Goal: Task Accomplishment & Management: Complete application form

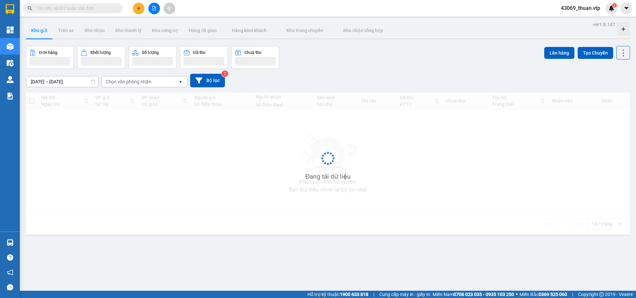
click at [63, 6] on input "text" at bounding box center [75, 8] width 78 height 7
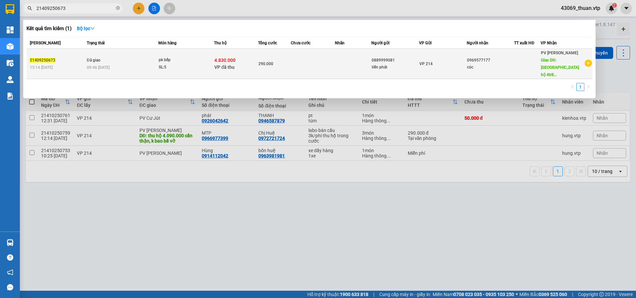
type input "21409250673"
click at [305, 64] on td at bounding box center [313, 64] width 44 height 30
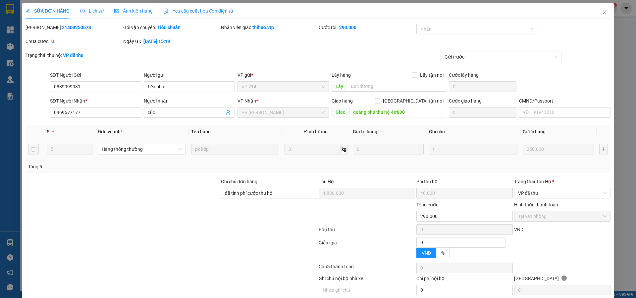
type input "0889999081"
type input "tiến phát"
type input "0969577177"
type input "cúc"
type input "quảng phú thu hộ 4tr830"
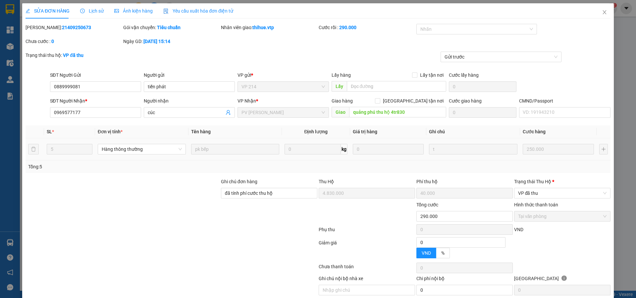
type input "đã tính phí cước thu hộ"
type input "4.830.000"
type input "40.000"
type input "290.000"
type input "12.500"
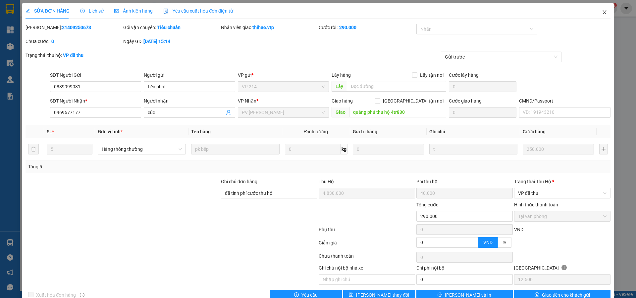
click at [603, 14] on icon "close" at bounding box center [605, 12] width 4 height 4
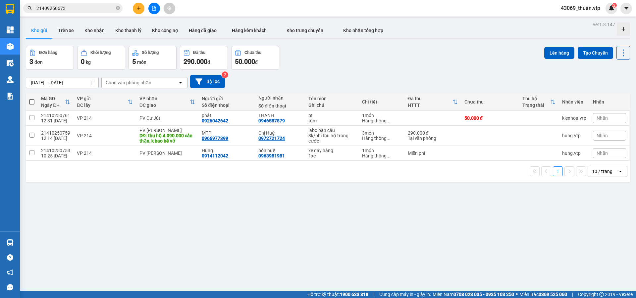
click at [86, 7] on input "21409250673" at bounding box center [75, 8] width 78 height 7
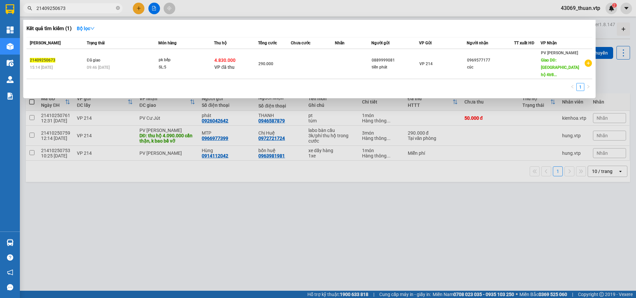
click at [86, 7] on input "21409250673" at bounding box center [75, 8] width 78 height 7
drag, startPoint x: 86, startPoint y: 7, endPoint x: 27, endPoint y: 15, distance: 59.8
click at [27, 14] on div "Kết quả tìm kiếm ( 1 ) Bộ lọc Mã ĐH Trạng thái Món hàng Thu hộ Tổng cước Chưa c…" at bounding box center [64, 9] width 129 height 12
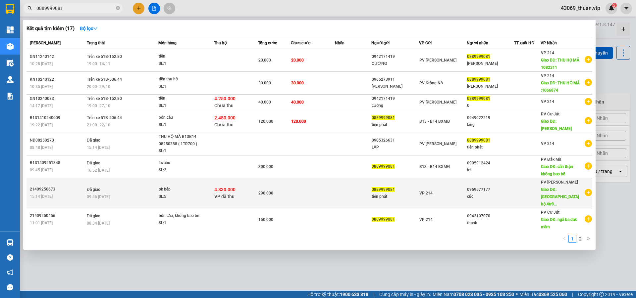
type input "0889999081"
click at [510, 191] on td "0969577177 cúc" at bounding box center [491, 193] width 48 height 30
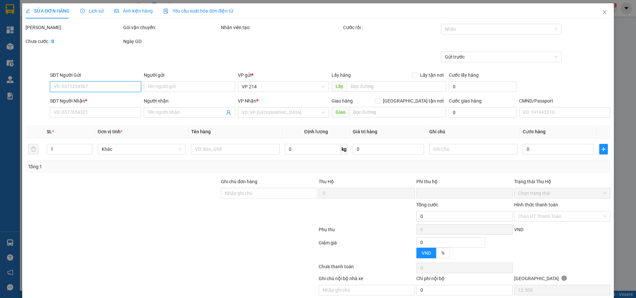
type input "0889999081"
type input "tiến phát"
type input "0969577177"
type input "cúc"
type input "quảng phú thu hộ 4tr830"
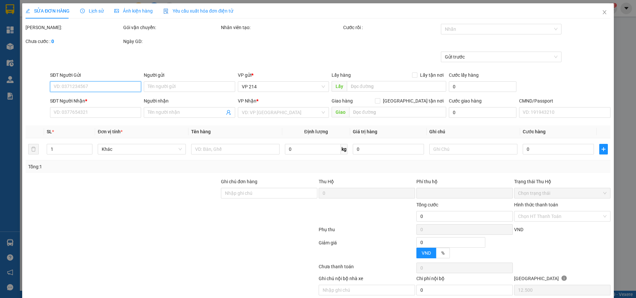
type input "đã tính phí cước thu hộ"
type input "4.830.000"
type input "40.000"
type input "290.000"
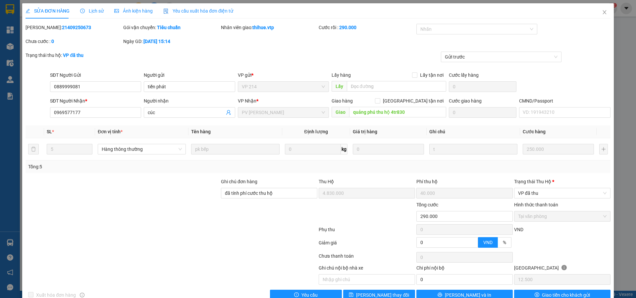
click at [92, 11] on span "Lịch sử" at bounding box center [92, 10] width 24 height 5
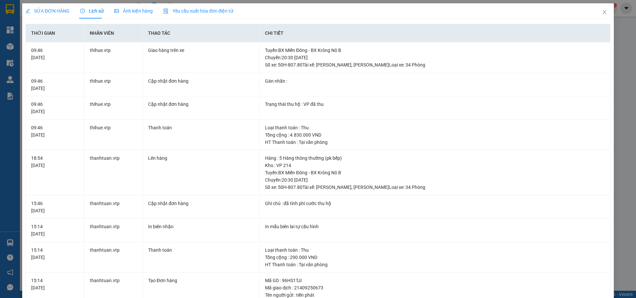
click at [47, 10] on span "SỬA ĐƠN HÀNG" at bounding box center [48, 10] width 44 height 5
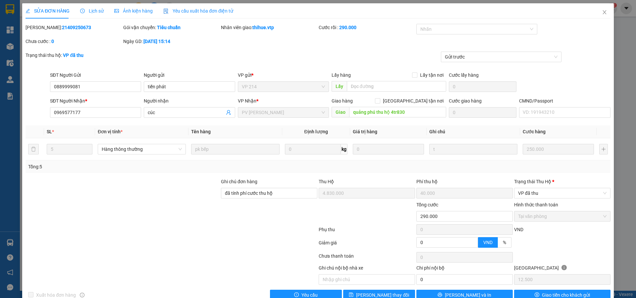
click at [90, 10] on span "Lịch sử" at bounding box center [92, 10] width 24 height 5
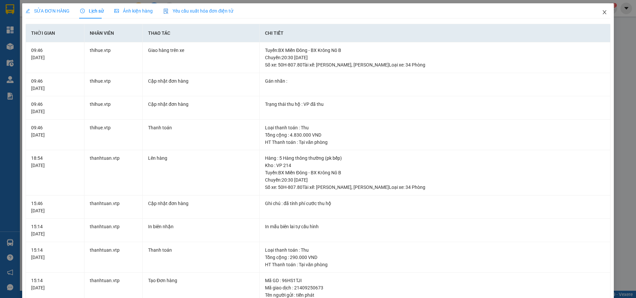
click at [603, 14] on icon "close" at bounding box center [605, 12] width 4 height 4
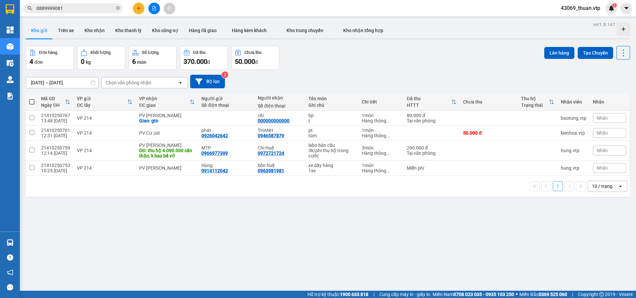
click at [166, 209] on div "ver 1.8.147 Kho gửi Trên xe Kho nhận Kho thanh lý Kho công nợ Hàng đã giao Hàng…" at bounding box center [328, 169] width 610 height 298
